Goal: Information Seeking & Learning: Find specific fact

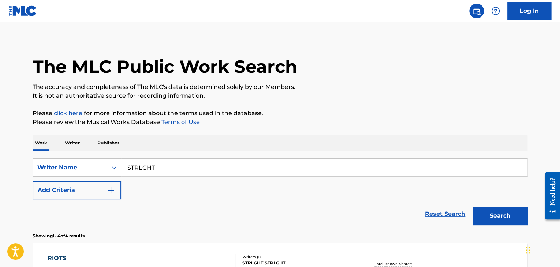
scroll to position [3, 0]
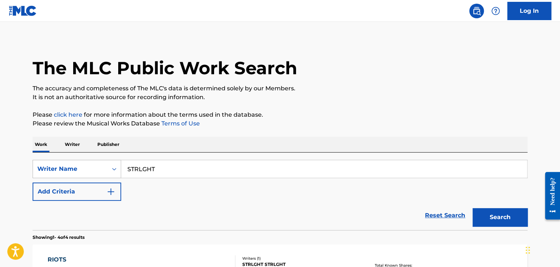
drag, startPoint x: 169, startPoint y: 174, endPoint x: 110, endPoint y: 176, distance: 59.4
click at [110, 176] on div "SearchWithCriteria7f173b1b-06e1-4faa-b12d-61a3be354fa9 Writer Name STRLGHT" at bounding box center [280, 169] width 495 height 18
paste input "[PERSON_NAME]"
type input "[PERSON_NAME]"
click at [473, 208] on button "Search" at bounding box center [500, 217] width 55 height 18
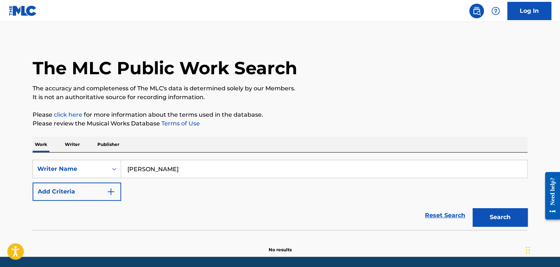
scroll to position [28, 0]
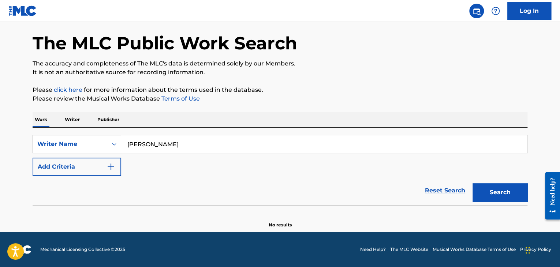
drag, startPoint x: 159, startPoint y: 145, endPoint x: 114, endPoint y: 144, distance: 45.0
click at [114, 144] on div "SearchWithCriteria7f173b1b-06e1-4faa-b12d-61a3be354fa9 Writer Name [PERSON_NAME]" at bounding box center [280, 144] width 495 height 18
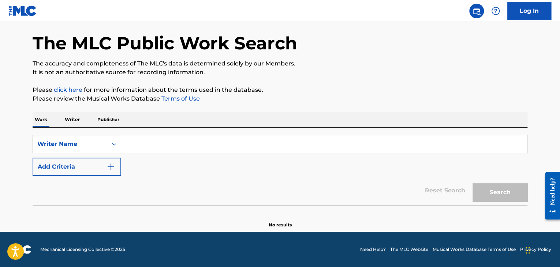
paste input "STRLGHT"
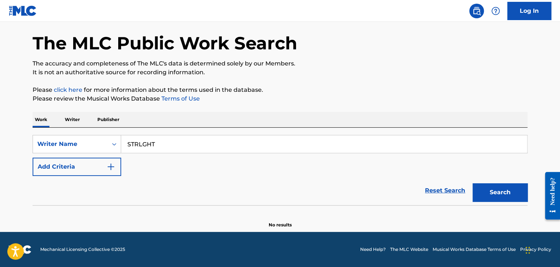
type input "STRLGHT"
click at [473, 183] on button "Search" at bounding box center [500, 192] width 55 height 18
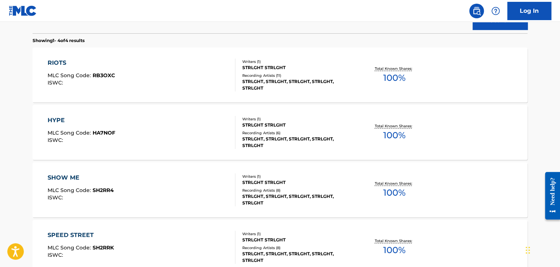
scroll to position [204, 0]
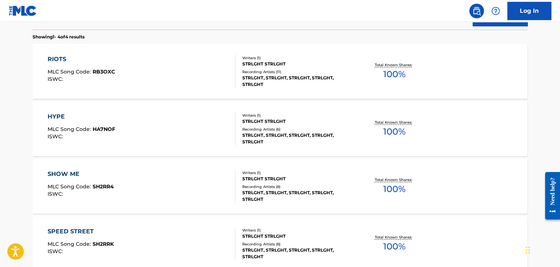
click at [257, 61] on div "STRLGHT STRLGHT" at bounding box center [297, 64] width 111 height 7
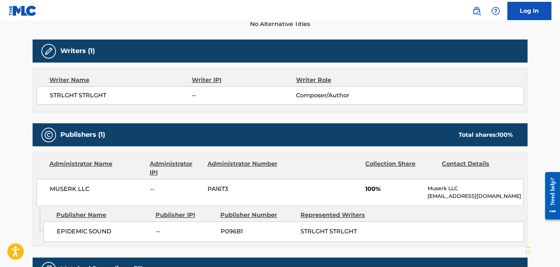
scroll to position [222, 0]
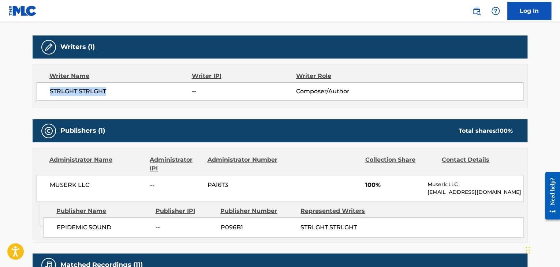
drag, startPoint x: 107, startPoint y: 91, endPoint x: 48, endPoint y: 90, distance: 59.0
click at [48, 90] on div "STRLGHT STRLGHT -- Composer/Author" at bounding box center [280, 91] width 487 height 18
copy span "STRLGHT STRLGHT"
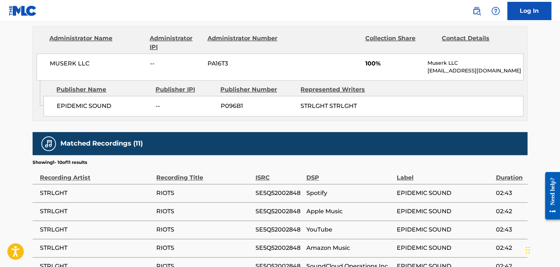
scroll to position [350, 0]
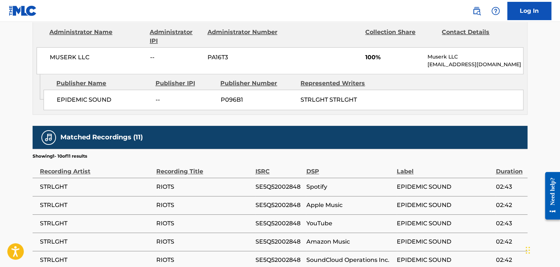
click at [81, 195] on td "STRLGHT" at bounding box center [95, 187] width 124 height 18
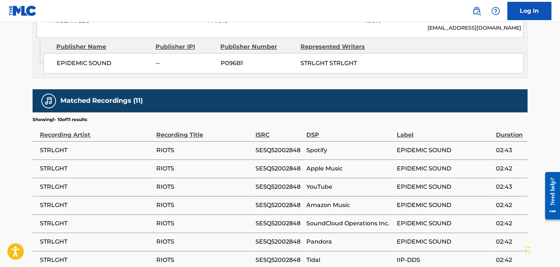
scroll to position [0, 0]
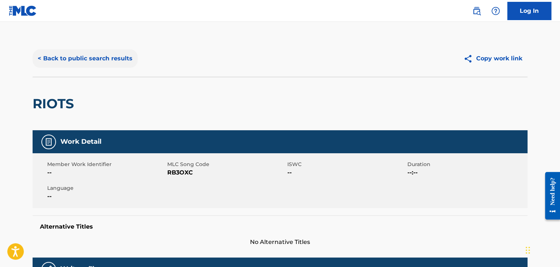
click at [79, 62] on button "< Back to public search results" at bounding box center [85, 58] width 105 height 18
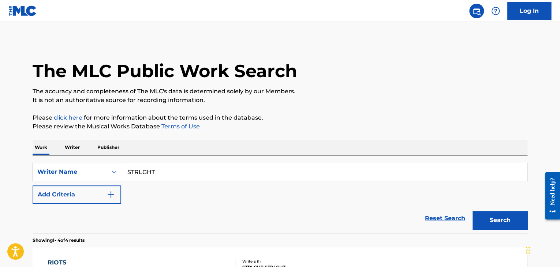
drag, startPoint x: 164, startPoint y: 173, endPoint x: 113, endPoint y: 176, distance: 51.0
click at [113, 176] on div "SearchWithCriteria7f173b1b-06e1-4faa-b12d-61a3be354fa9 Writer Name STRLGHT" at bounding box center [280, 172] width 495 height 18
paste input "RATHER BE ALONE"
type input "RATHER BE ALONE"
click at [473, 211] on button "Search" at bounding box center [500, 220] width 55 height 18
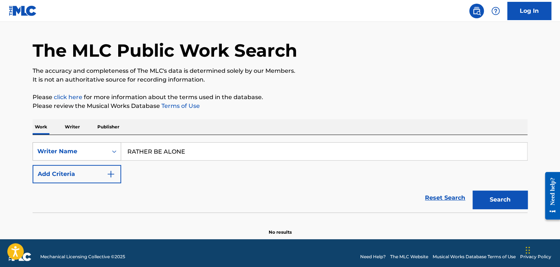
click at [105, 161] on div "Writer Name" at bounding box center [77, 151] width 89 height 18
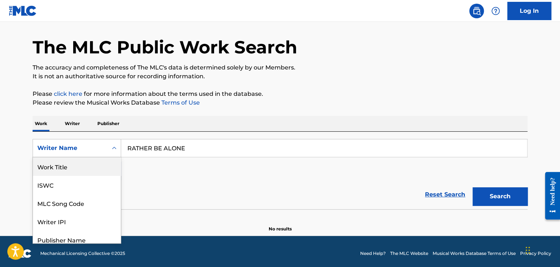
click at [60, 170] on div "Work Title" at bounding box center [77, 166] width 88 height 18
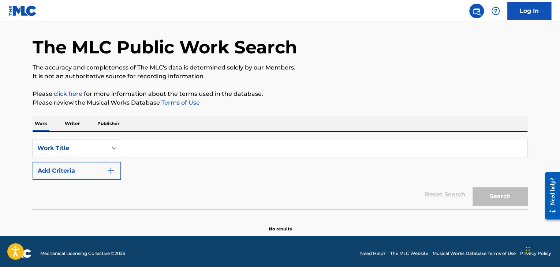
click at [236, 144] on input "Search Form" at bounding box center [324, 148] width 406 height 18
paste input "RATHER BE ALONE"
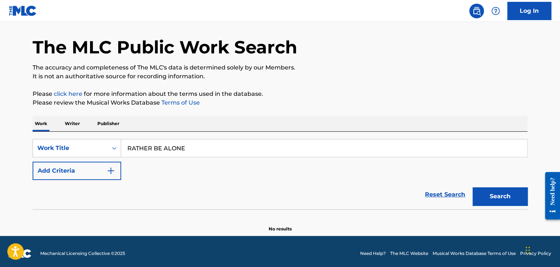
type input "RATHER BE ALONE"
click at [473, 187] on button "Search" at bounding box center [500, 196] width 55 height 18
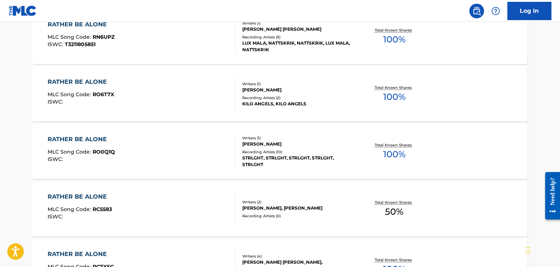
scroll to position [986, 0]
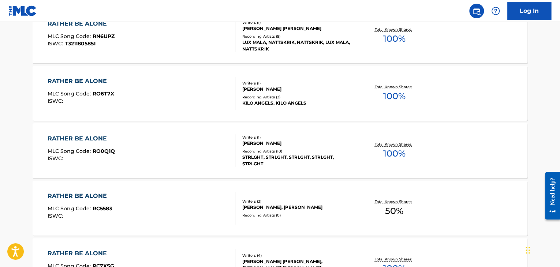
click at [92, 139] on div "RATHER BE ALONE" at bounding box center [81, 138] width 67 height 9
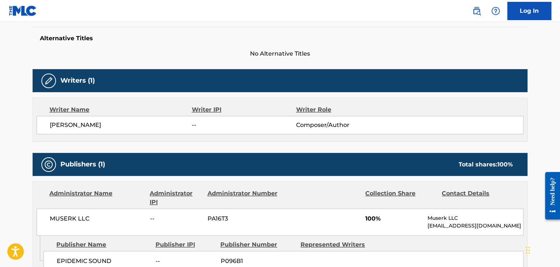
scroll to position [156, 0]
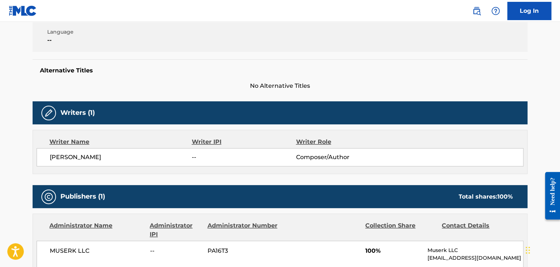
drag, startPoint x: 107, startPoint y: 156, endPoint x: 46, endPoint y: 159, distance: 60.8
click at [46, 159] on div "[PERSON_NAME] -- Composer/Author" at bounding box center [280, 157] width 487 height 18
copy span "[PERSON_NAME]"
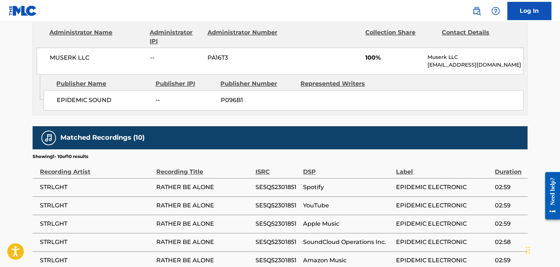
scroll to position [0, 0]
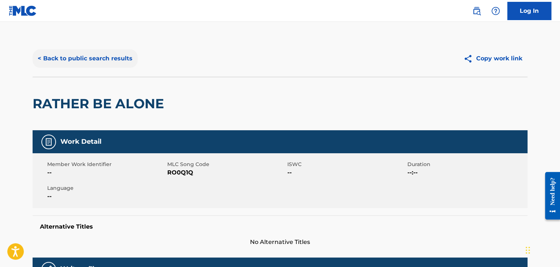
click at [67, 57] on button "< Back to public search results" at bounding box center [85, 58] width 105 height 18
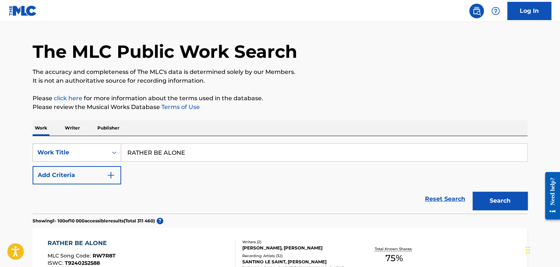
click at [111, 162] on div "Work Title" at bounding box center [77, 153] width 89 height 18
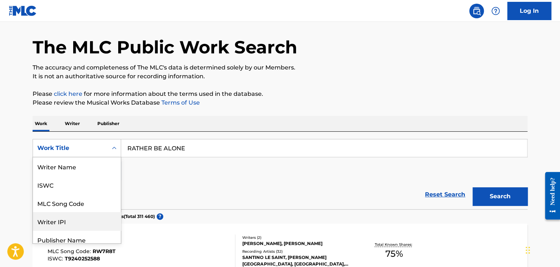
scroll to position [37, 0]
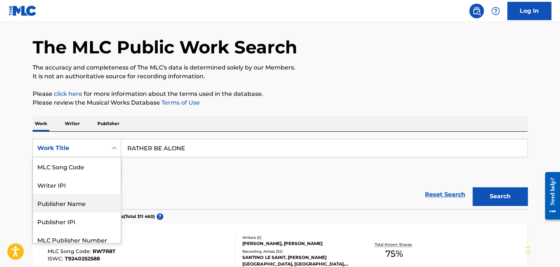
drag, startPoint x: 86, startPoint y: 189, endPoint x: 83, endPoint y: 206, distance: 17.0
click at [83, 206] on div "Writer Name ISWC MLC Song Code Writer IPI Publisher Name Publisher IPI MLC Publ…" at bounding box center [77, 200] width 88 height 86
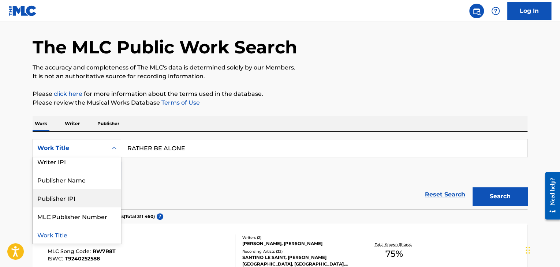
scroll to position [0, 0]
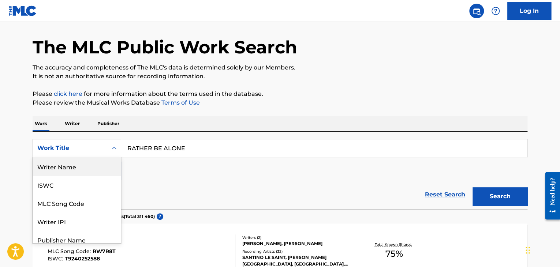
click at [70, 163] on div "Writer Name" at bounding box center [77, 166] width 88 height 18
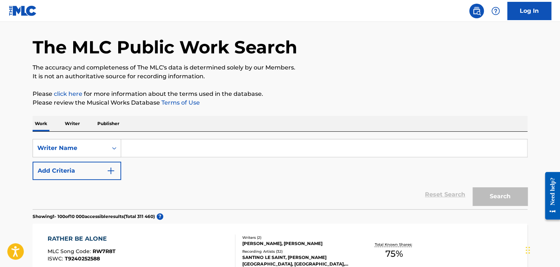
click at [179, 144] on input "Search Form" at bounding box center [324, 148] width 406 height 18
paste input "[PERSON_NAME]"
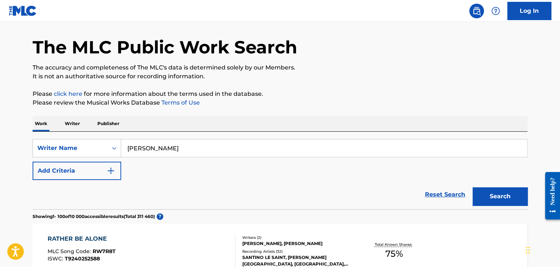
type input "[PERSON_NAME]"
click at [473, 187] on button "Search" at bounding box center [500, 196] width 55 height 18
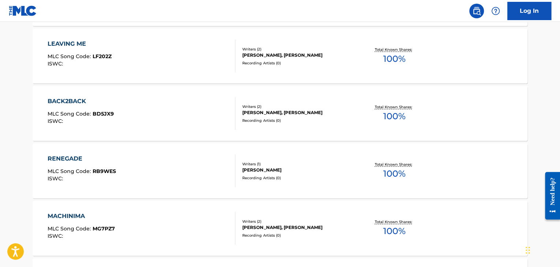
scroll to position [1024, 0]
click at [274, 112] on div "[PERSON_NAME], [PERSON_NAME]" at bounding box center [297, 112] width 111 height 7
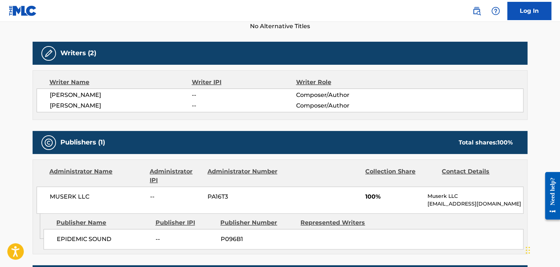
scroll to position [215, 0]
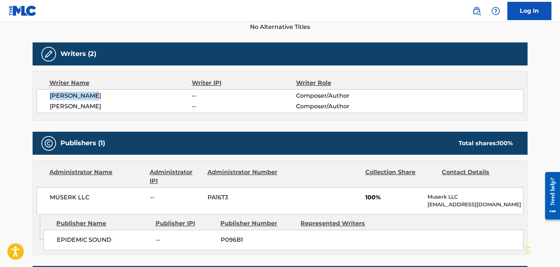
drag, startPoint x: 101, startPoint y: 96, endPoint x: 51, endPoint y: 95, distance: 49.8
click at [51, 95] on span "[PERSON_NAME]" at bounding box center [121, 96] width 142 height 9
copy span "[PERSON_NAME]"
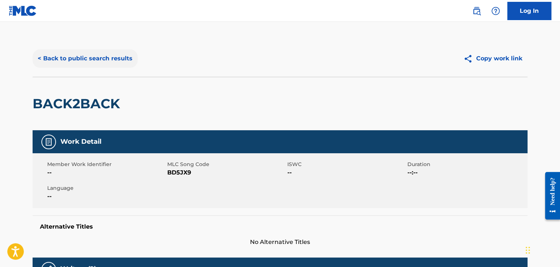
click at [35, 59] on button "< Back to public search results" at bounding box center [85, 58] width 105 height 18
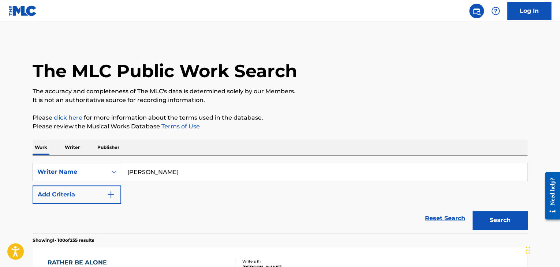
drag, startPoint x: 200, startPoint y: 173, endPoint x: 120, endPoint y: 169, distance: 80.3
click at [120, 169] on div "SearchWithCriteriaf92ff845-7829-43f1-a83b-67ef851ed7cf Writer Name [PERSON_NAME]" at bounding box center [280, 172] width 495 height 18
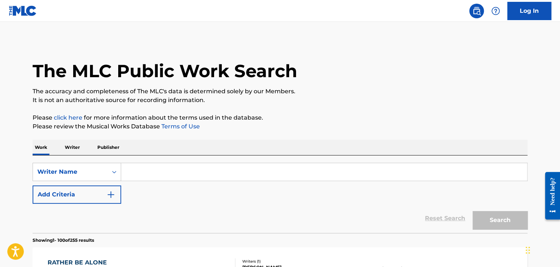
click at [140, 168] on input "Search Form" at bounding box center [324, 172] width 406 height 18
type input "[PERSON_NAME]"
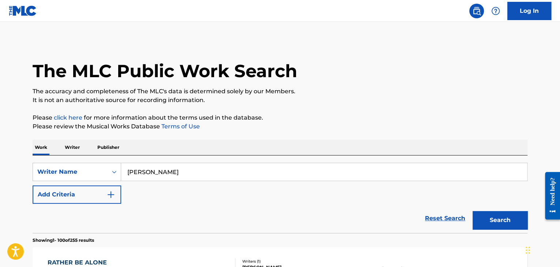
click at [473, 211] on button "Search" at bounding box center [500, 220] width 55 height 18
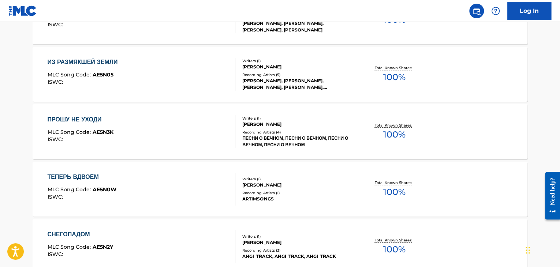
scroll to position [5803, 0]
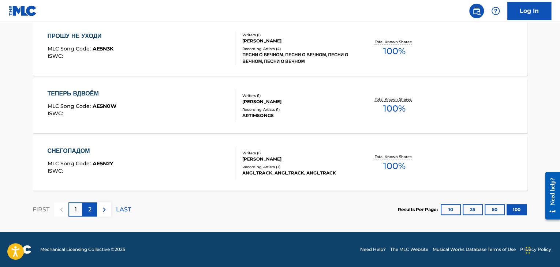
click at [90, 209] on p "2" at bounding box center [89, 209] width 3 height 9
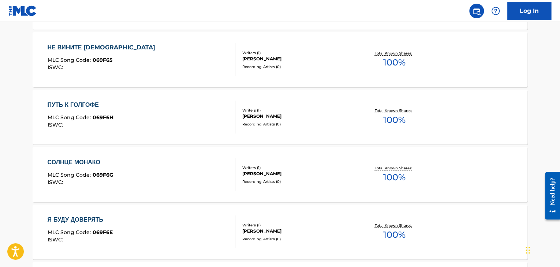
scroll to position [4122, 0]
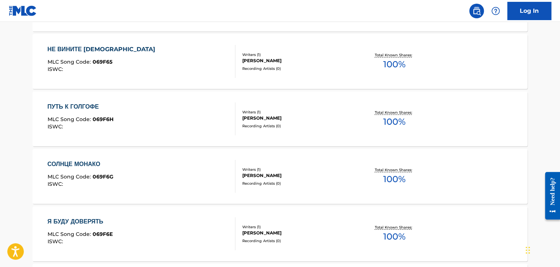
click at [76, 165] on div "СОЛНЦЕ МОНАКО" at bounding box center [81, 164] width 66 height 9
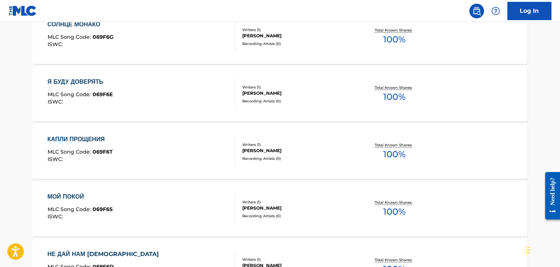
scroll to position [4263, 0]
click at [89, 137] on div "КАПЛИ ПРОЩЕНИЯ" at bounding box center [80, 139] width 65 height 9
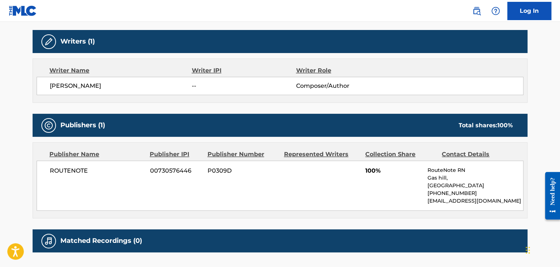
scroll to position [282, 0]
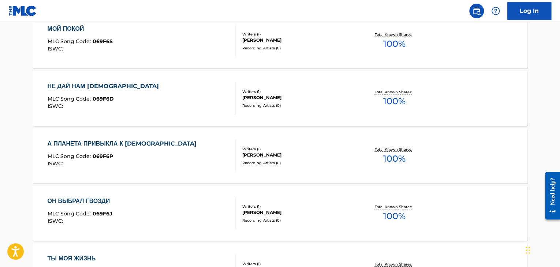
scroll to position [4434, 0]
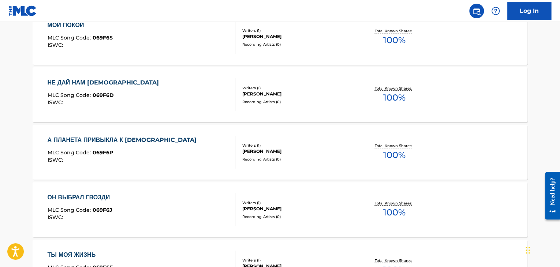
click at [97, 141] on div "А ПЛАНЕТА ПРИВЫКЛА К [DEMOGRAPHIC_DATA]" at bounding box center [124, 140] width 153 height 9
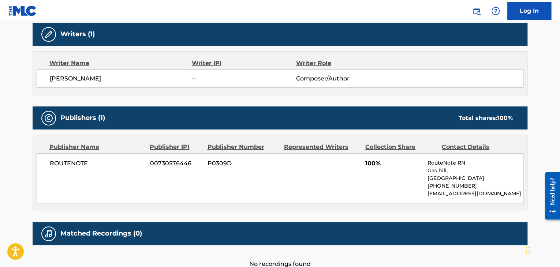
scroll to position [282, 0]
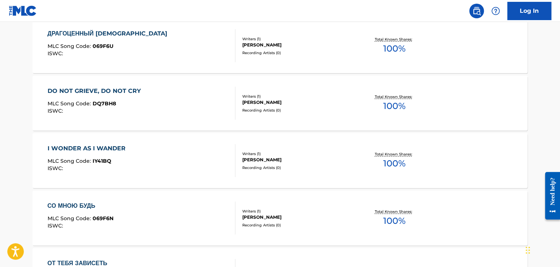
scroll to position [3564, 0]
click at [92, 149] on div "I WONDER AS I WANDER" at bounding box center [89, 148] width 82 height 9
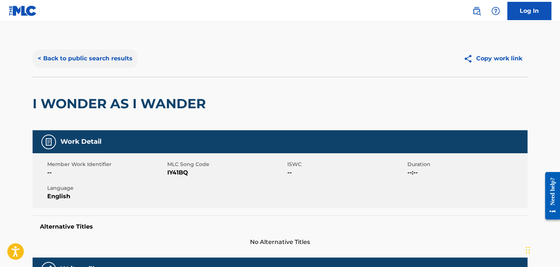
click at [50, 57] on button "< Back to public search results" at bounding box center [85, 58] width 105 height 18
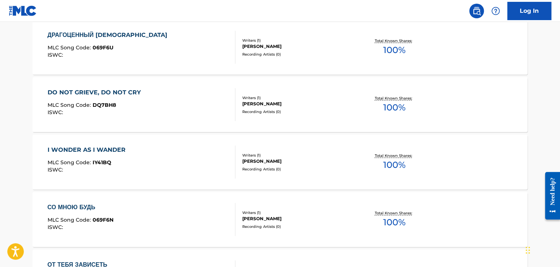
scroll to position [3558, 0]
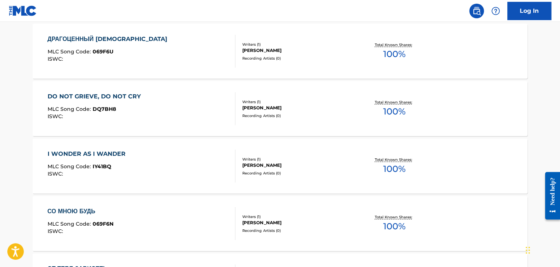
click at [100, 94] on div "DO NOT GRIEVE, DO NOT CRY" at bounding box center [96, 96] width 97 height 9
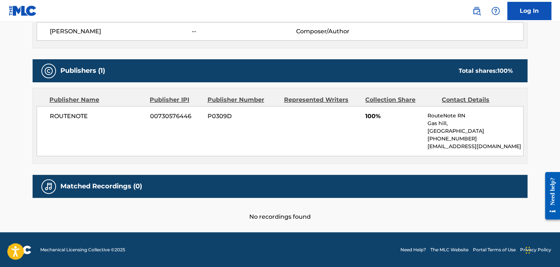
scroll to position [282, 0]
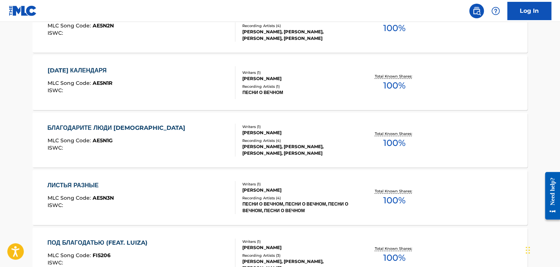
scroll to position [363, 0]
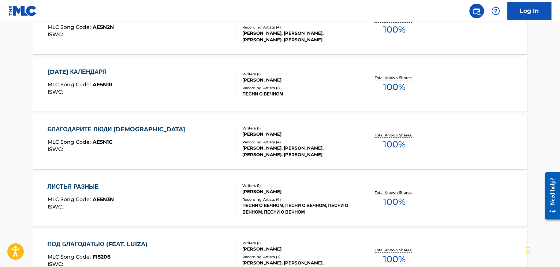
click at [110, 130] on div "БЛАГОДАРИТЕ ЛЮДИ [DEMOGRAPHIC_DATA]" at bounding box center [119, 129] width 142 height 9
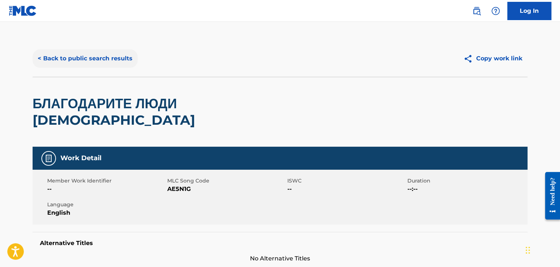
click at [57, 60] on button "< Back to public search results" at bounding box center [85, 58] width 105 height 18
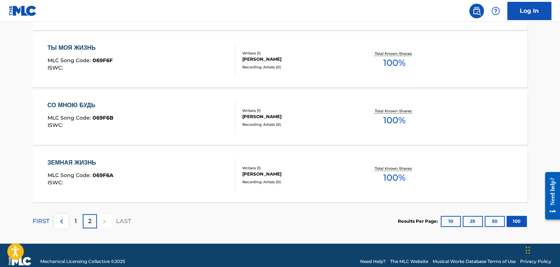
scroll to position [4653, 0]
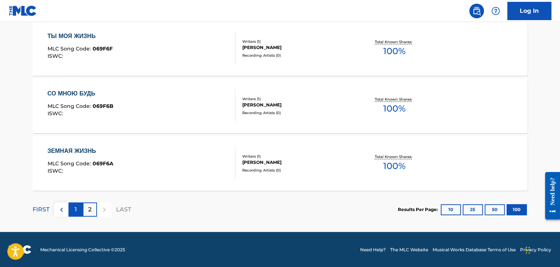
click at [75, 212] on p "1" at bounding box center [76, 209] width 2 height 9
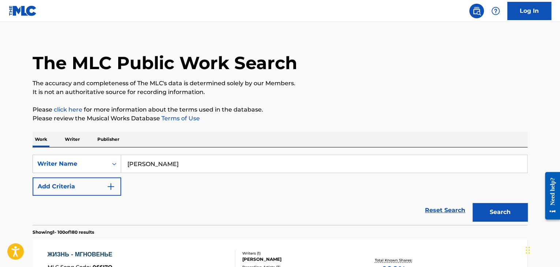
scroll to position [0, 0]
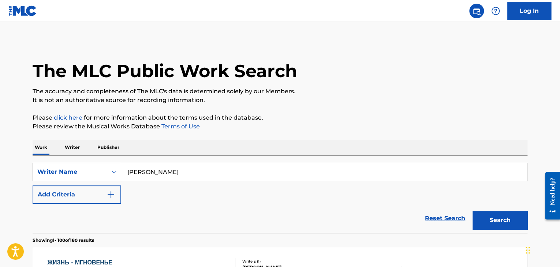
drag, startPoint x: 202, startPoint y: 175, endPoint x: 93, endPoint y: 173, distance: 108.8
click at [93, 173] on div "SearchWithCriteriaf92ff845-7829-43f1-a83b-67ef851ed7cf Writer Name [PERSON_NAME]" at bounding box center [280, 172] width 495 height 18
paste input "Nurbolot Toktosun"
type input "Nurbolot [PERSON_NAME]"
click at [473, 211] on button "Search" at bounding box center [500, 220] width 55 height 18
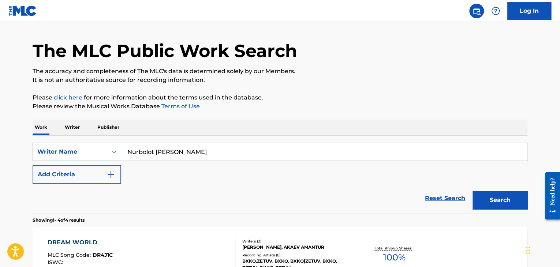
click at [99, 161] on div "Writer Name" at bounding box center [77, 152] width 89 height 18
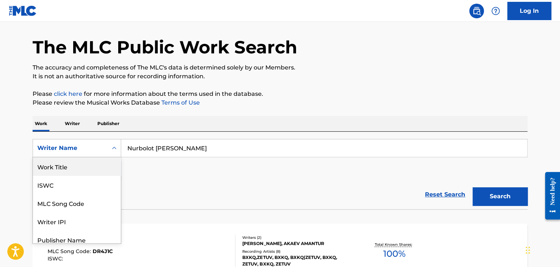
click at [67, 169] on div "Work Title" at bounding box center [77, 166] width 88 height 18
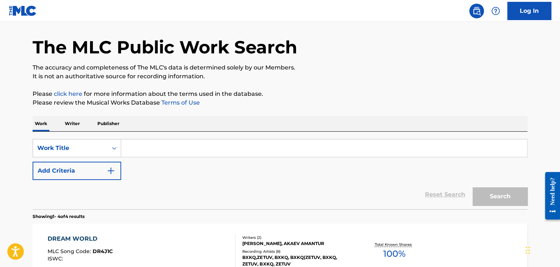
click at [145, 147] on input "Search Form" at bounding box center [324, 148] width 406 height 18
paste input "[PERSON_NAME]"
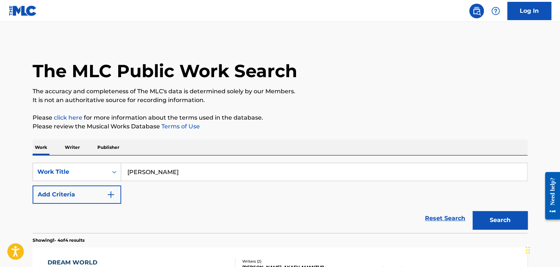
type input "[PERSON_NAME]"
click at [473, 211] on button "Search" at bounding box center [500, 220] width 55 height 18
click at [172, 174] on input "[PERSON_NAME]" at bounding box center [324, 172] width 406 height 18
click at [67, 176] on div "Work Title" at bounding box center [77, 172] width 89 height 18
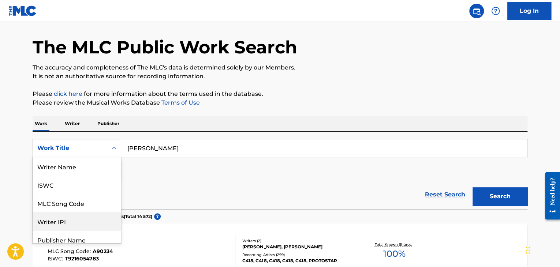
scroll to position [37, 0]
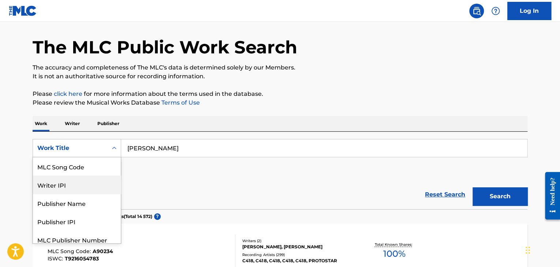
click at [69, 180] on div "Writer IPI" at bounding box center [77, 185] width 88 height 18
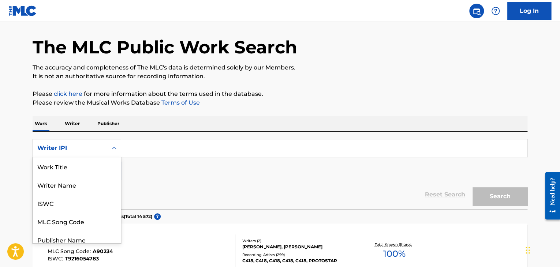
click at [70, 148] on div "Writer IPI" at bounding box center [70, 148] width 66 height 9
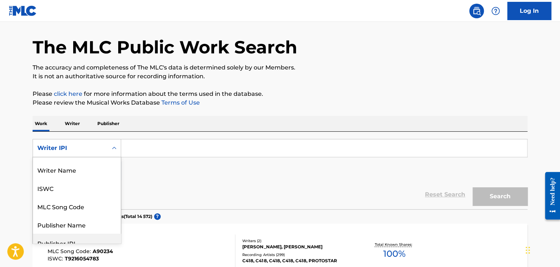
scroll to position [0, 0]
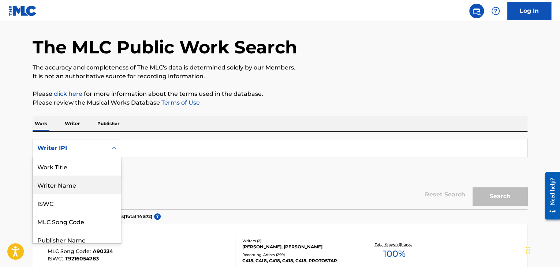
click at [64, 182] on div "Writer Name" at bounding box center [77, 185] width 88 height 18
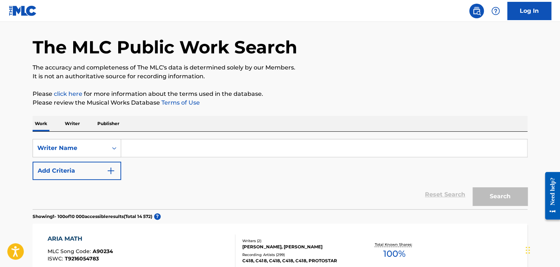
click at [129, 147] on input "Search Form" at bounding box center [324, 148] width 406 height 18
paste input "[PERSON_NAME]"
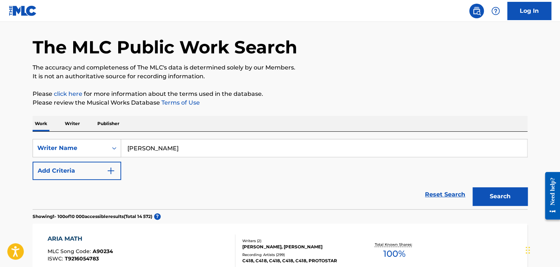
click at [473, 187] on button "Search" at bounding box center [500, 196] width 55 height 18
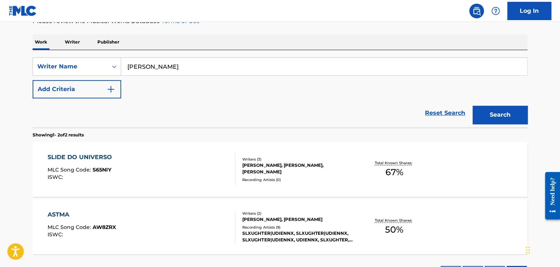
scroll to position [105, 0]
click at [473, 106] on button "Search" at bounding box center [500, 115] width 55 height 18
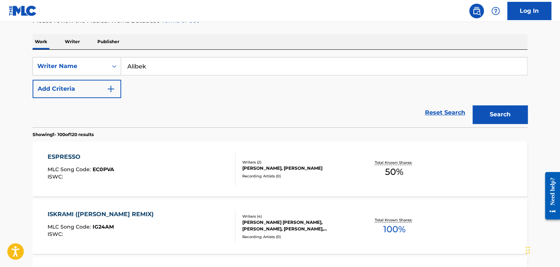
scroll to position [104, 0]
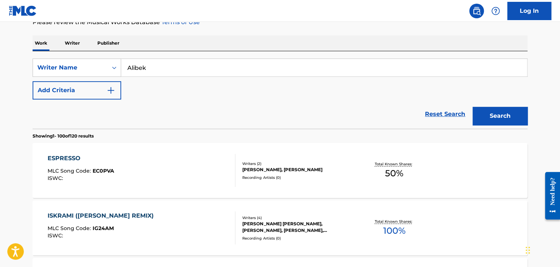
click at [125, 68] on input "Alibek" at bounding box center [324, 68] width 406 height 18
paste input "UdainovichAlibek"
click at [148, 67] on input "[PERSON_NAME]" at bounding box center [324, 68] width 406 height 18
click at [161, 67] on input "UdainovichAlibek" at bounding box center [324, 68] width 406 height 18
type input "[PERSON_NAME]"
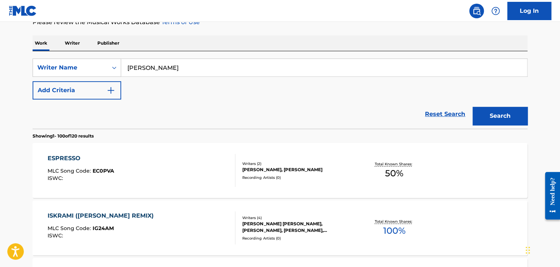
click at [473, 107] on button "Search" at bounding box center [500, 116] width 55 height 18
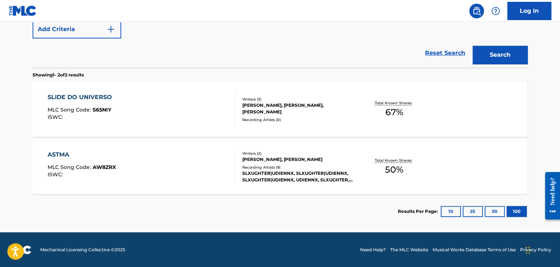
scroll to position [165, 0]
click at [53, 157] on div "ASTMA" at bounding box center [82, 154] width 68 height 9
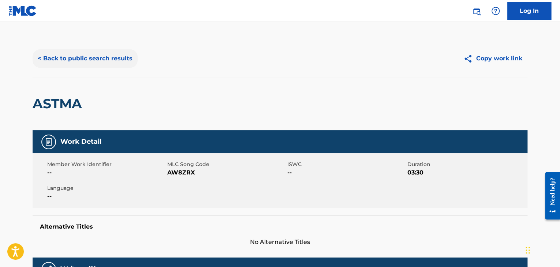
click at [44, 55] on button "< Back to public search results" at bounding box center [85, 58] width 105 height 18
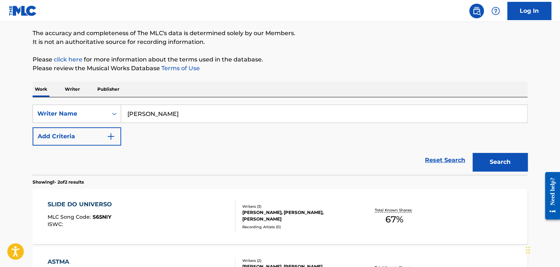
scroll to position [53, 0]
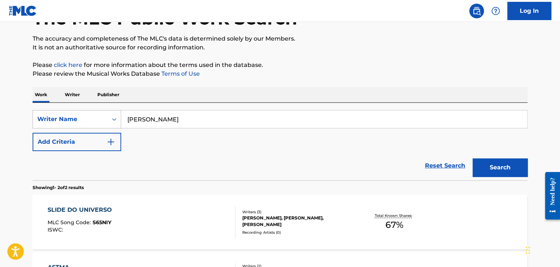
drag, startPoint x: 197, startPoint y: 119, endPoint x: 102, endPoint y: 112, distance: 95.8
click at [106, 118] on div "SearchWithCriteriad03d8d8b-16c4-41e9-8e02-0104caebc9e6 Writer Name [PERSON_NAME]" at bounding box center [280, 119] width 495 height 18
paste input "[PERSON_NAME]"
click at [494, 164] on button "Search" at bounding box center [500, 168] width 55 height 18
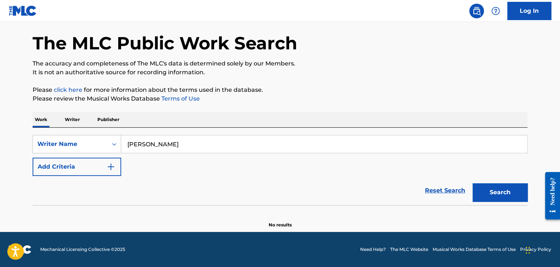
scroll to position [28, 0]
click at [209, 142] on input "[PERSON_NAME]" at bounding box center [324, 144] width 406 height 18
click at [473, 183] on button "Search" at bounding box center [500, 192] width 55 height 18
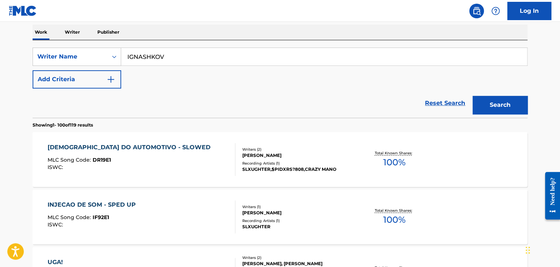
scroll to position [120, 0]
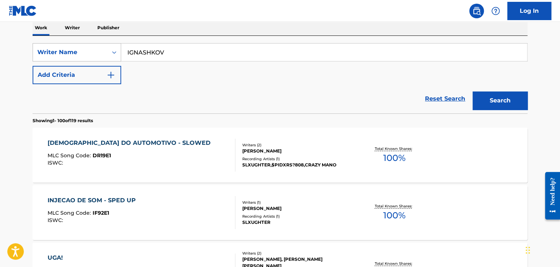
drag, startPoint x: 174, startPoint y: 51, endPoint x: 49, endPoint y: 60, distance: 124.8
click at [49, 60] on div "SearchWithCriteriad03d8d8b-16c4-41e9-8e02-0104caebc9e6 Writer Name IGNASHKOV" at bounding box center [280, 52] width 495 height 18
click at [127, 51] on input "IGNASHKOV" at bounding box center [324, 53] width 406 height 18
paste input "ALEKSANDRIGNASHKOV"
click at [167, 53] on input "[PERSON_NAME]" at bounding box center [324, 53] width 406 height 18
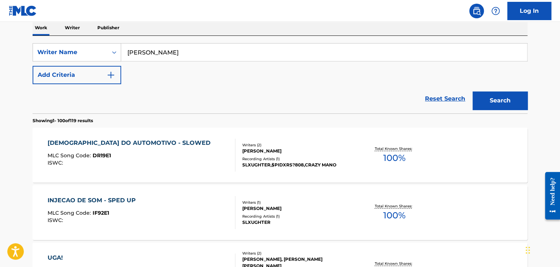
click at [473, 92] on button "Search" at bounding box center [500, 101] width 55 height 18
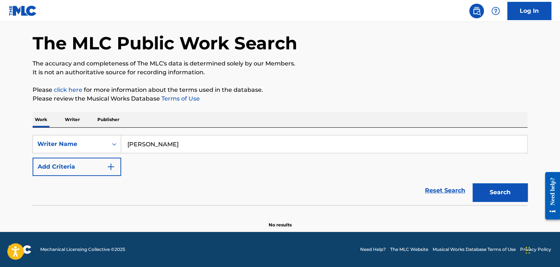
scroll to position [28, 0]
drag, startPoint x: 225, startPoint y: 147, endPoint x: 73, endPoint y: 141, distance: 151.7
click at [73, 141] on div "SearchWithCriteriad03d8d8b-16c4-41e9-8e02-0104caebc9e6 Writer Name [PERSON_NAME]" at bounding box center [280, 144] width 495 height 18
paste input "[PERSON_NAME]"
click at [473, 183] on button "Search" at bounding box center [500, 192] width 55 height 18
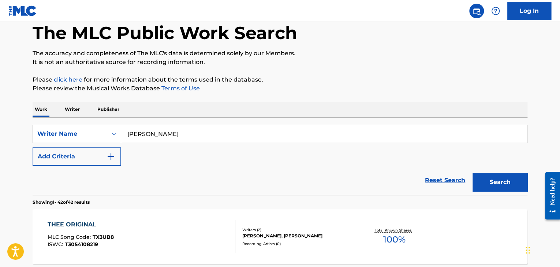
scroll to position [0, 0]
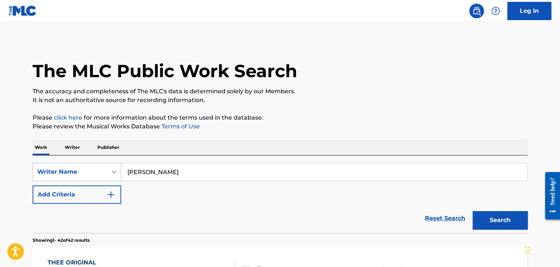
drag, startPoint x: 185, startPoint y: 172, endPoint x: 120, endPoint y: 172, distance: 64.8
click at [120, 172] on div "SearchWithCriteriad03d8d8b-16c4-41e9-8e02-0104caebc9e6 Writer Name [PERSON_NAME]" at bounding box center [280, 172] width 495 height 18
paste input "[PERSON_NAME]"
click at [473, 211] on button "Search" at bounding box center [500, 220] width 55 height 18
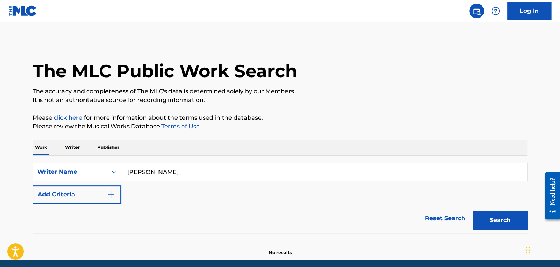
drag, startPoint x: 171, startPoint y: 174, endPoint x: 122, endPoint y: 175, distance: 49.4
click at [122, 175] on input "[PERSON_NAME]" at bounding box center [324, 172] width 406 height 18
paste input "[PERSON_NAME]"
click at [473, 211] on button "Search" at bounding box center [500, 220] width 55 height 18
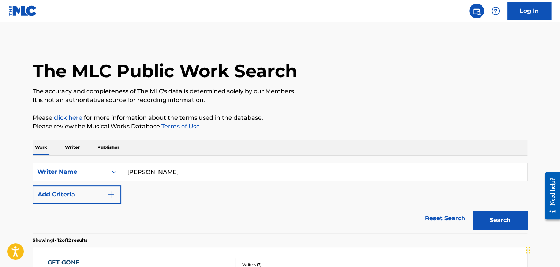
click at [143, 173] on input "[PERSON_NAME]" at bounding box center [324, 172] width 406 height 18
click at [168, 173] on input "[PERSON_NAME]" at bounding box center [324, 172] width 406 height 18
paste input "[PERSON_NAME]"
click at [473, 211] on button "Search" at bounding box center [500, 220] width 55 height 18
drag, startPoint x: 173, startPoint y: 176, endPoint x: 113, endPoint y: 176, distance: 59.7
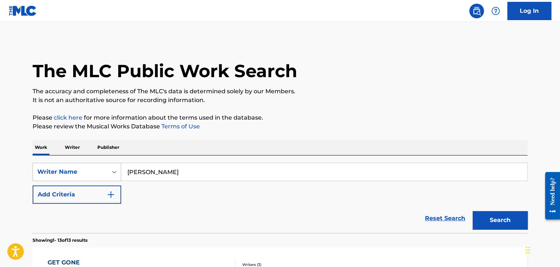
click at [113, 176] on div "SearchWithCriteriad03d8d8b-16c4-41e9-8e02-0104caebc9e6 Writer Name [PERSON_NAME]" at bounding box center [280, 172] width 495 height 18
paste input "Forest [PERSON_NAME]"
type input "Forest [PERSON_NAME]"
click at [473, 211] on button "Search" at bounding box center [500, 220] width 55 height 18
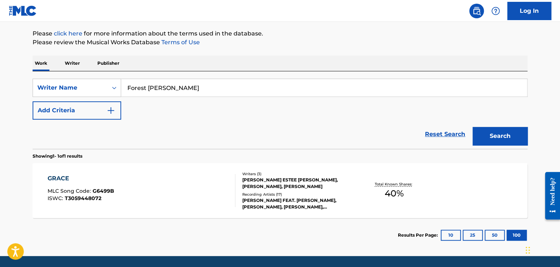
scroll to position [83, 0]
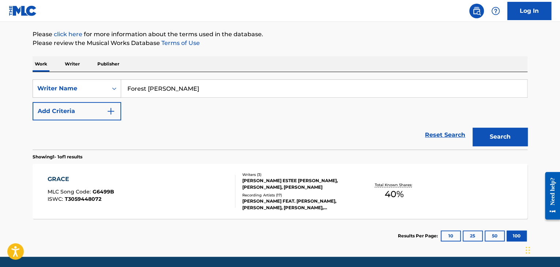
click at [60, 179] on div "GRACE" at bounding box center [81, 179] width 67 height 9
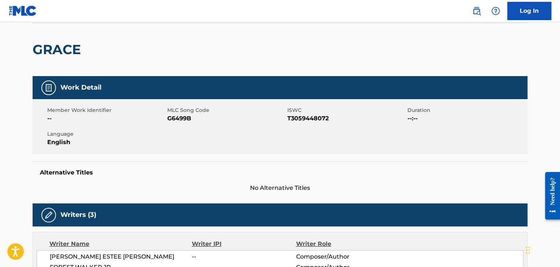
scroll to position [40, 0]
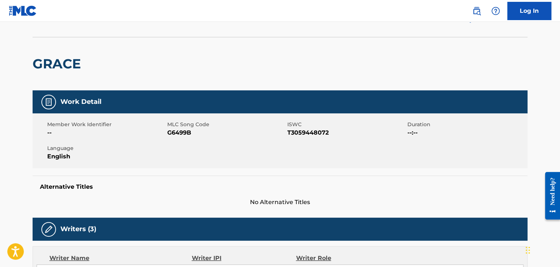
scroll to position [83, 0]
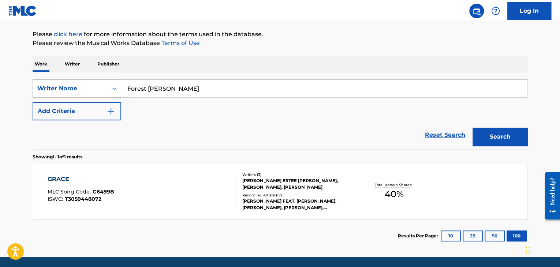
drag, startPoint x: 178, startPoint y: 88, endPoint x: 116, endPoint y: 91, distance: 62.3
click at [116, 91] on div "SearchWithCriteriad03d8d8b-16c4-41e9-8e02-0104caebc9e6 Writer Name [PERSON_NAME]" at bounding box center [280, 88] width 495 height 18
paste input "[PERSON_NAME]"
type input "[PERSON_NAME]"
click at [473, 128] on button "Search" at bounding box center [500, 137] width 55 height 18
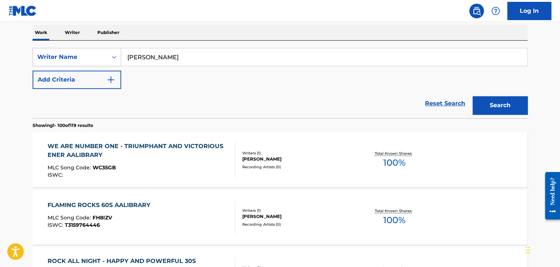
scroll to position [117, 0]
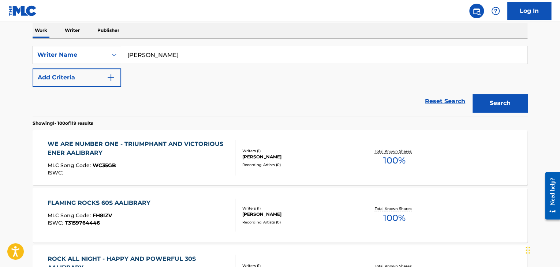
click at [41, 142] on div "WE ARE NUMBER ONE - TRIUMPHANT AND VICTORIOUS ENER AALIBRARY MLC Song Code : WC…" at bounding box center [280, 157] width 495 height 55
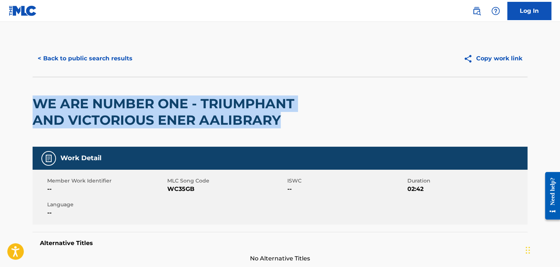
drag, startPoint x: 34, startPoint y: 101, endPoint x: 320, endPoint y: 118, distance: 286.1
click at [320, 118] on h2 "WE ARE NUMBER ONE - TRIUMPHANT AND VICTORIOUS ENER AALIBRARY" at bounding box center [181, 112] width 297 height 33
copy h2 "WE ARE NUMBER ONE - TRIUMPHANT AND VICTORIOUS ENER AALIBRARY"
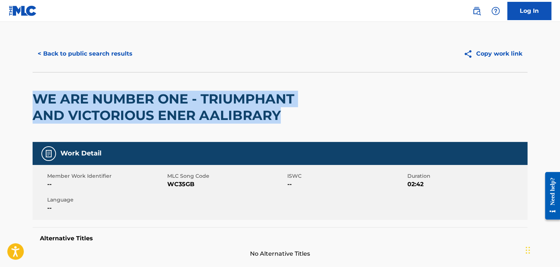
scroll to position [4, 0]
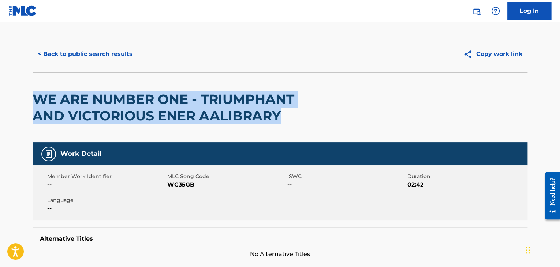
click at [154, 96] on h2 "WE ARE NUMBER ONE - TRIUMPHANT AND VICTORIOUS ENER AALIBRARY" at bounding box center [181, 107] width 297 height 33
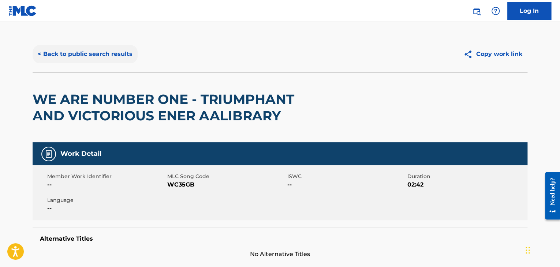
click at [50, 57] on button "< Back to public search results" at bounding box center [85, 54] width 105 height 18
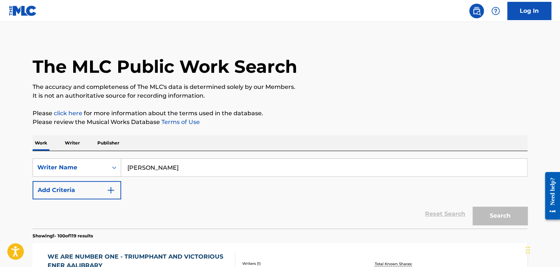
scroll to position [117, 0]
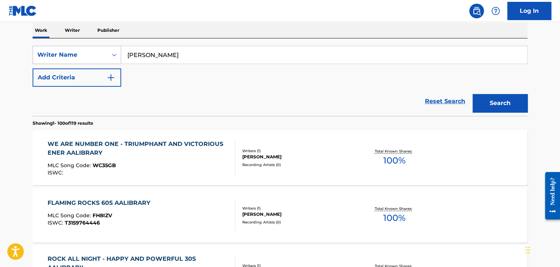
drag, startPoint x: 187, startPoint y: 57, endPoint x: 119, endPoint y: 55, distance: 68.1
click at [119, 55] on div "SearchWithCriteriad03d8d8b-16c4-41e9-8e02-0104caebc9e6 Writer Name [PERSON_NAME]" at bounding box center [280, 55] width 495 height 18
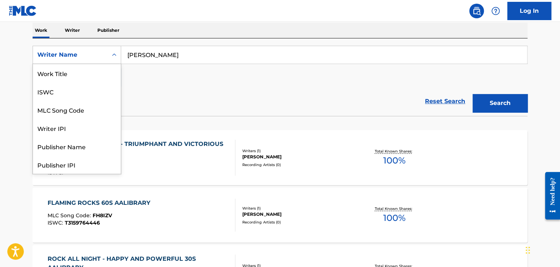
click at [80, 58] on div "Writer Name" at bounding box center [70, 55] width 66 height 9
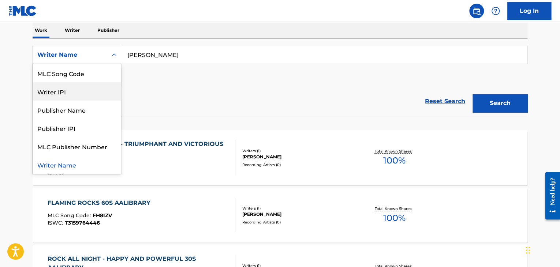
scroll to position [0, 0]
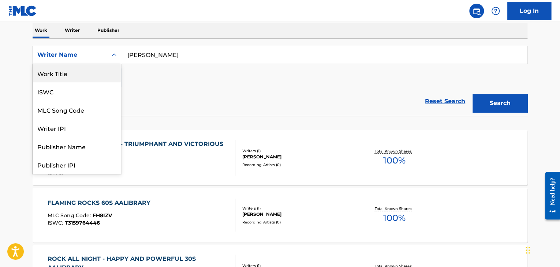
click at [66, 72] on div "Work Title" at bounding box center [77, 73] width 88 height 18
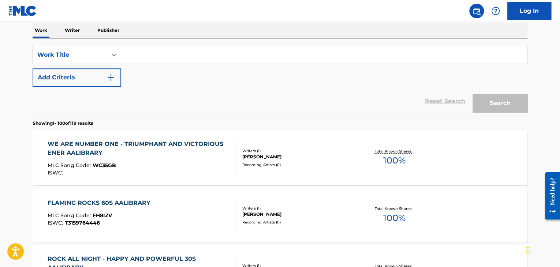
click at [168, 58] on input "Search Form" at bounding box center [324, 55] width 406 height 18
paste input "Whiskey N Wraiths"
click at [473, 94] on button "Search" at bounding box center [500, 103] width 55 height 18
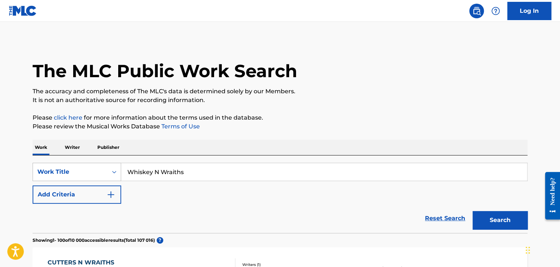
drag, startPoint x: 197, startPoint y: 172, endPoint x: 116, endPoint y: 175, distance: 81.3
click at [116, 175] on div "SearchWithCriteria2df773c7-0842-4c86-b7dd-9b2599aad313 Work Title Whiskey N Wra…" at bounding box center [280, 172] width 495 height 18
paste input "[US_STATE] Phantom"
type input "[US_STATE] Phantom"
click at [473, 211] on button "Search" at bounding box center [500, 220] width 55 height 18
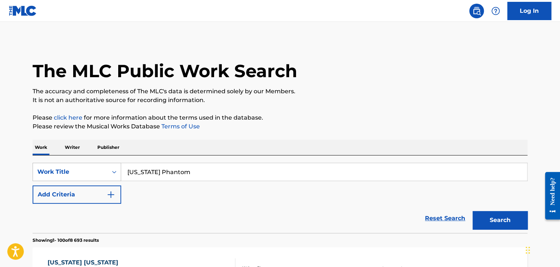
click at [98, 170] on div "Work Title" at bounding box center [77, 172] width 89 height 18
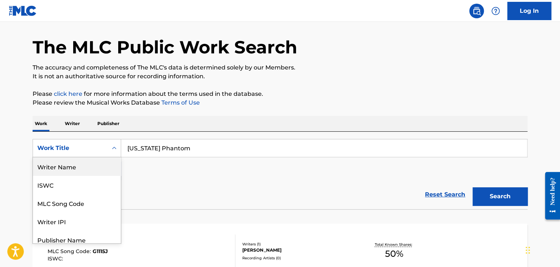
click at [67, 170] on div "Writer Name" at bounding box center [77, 166] width 88 height 18
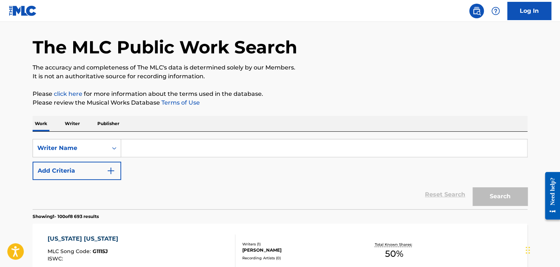
click at [171, 147] on input "Search Form" at bounding box center [324, 148] width 406 height 18
paste input "[PERSON_NAME]"
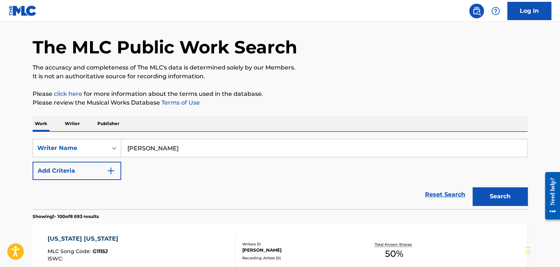
click at [473, 187] on button "Search" at bounding box center [500, 196] width 55 height 18
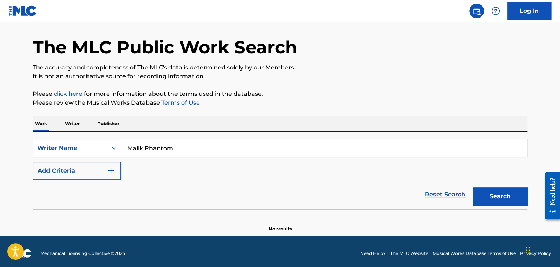
type input "Malik Phantom"
click at [473, 187] on button "Search" at bounding box center [500, 196] width 55 height 18
